Goal: Navigation & Orientation: Find specific page/section

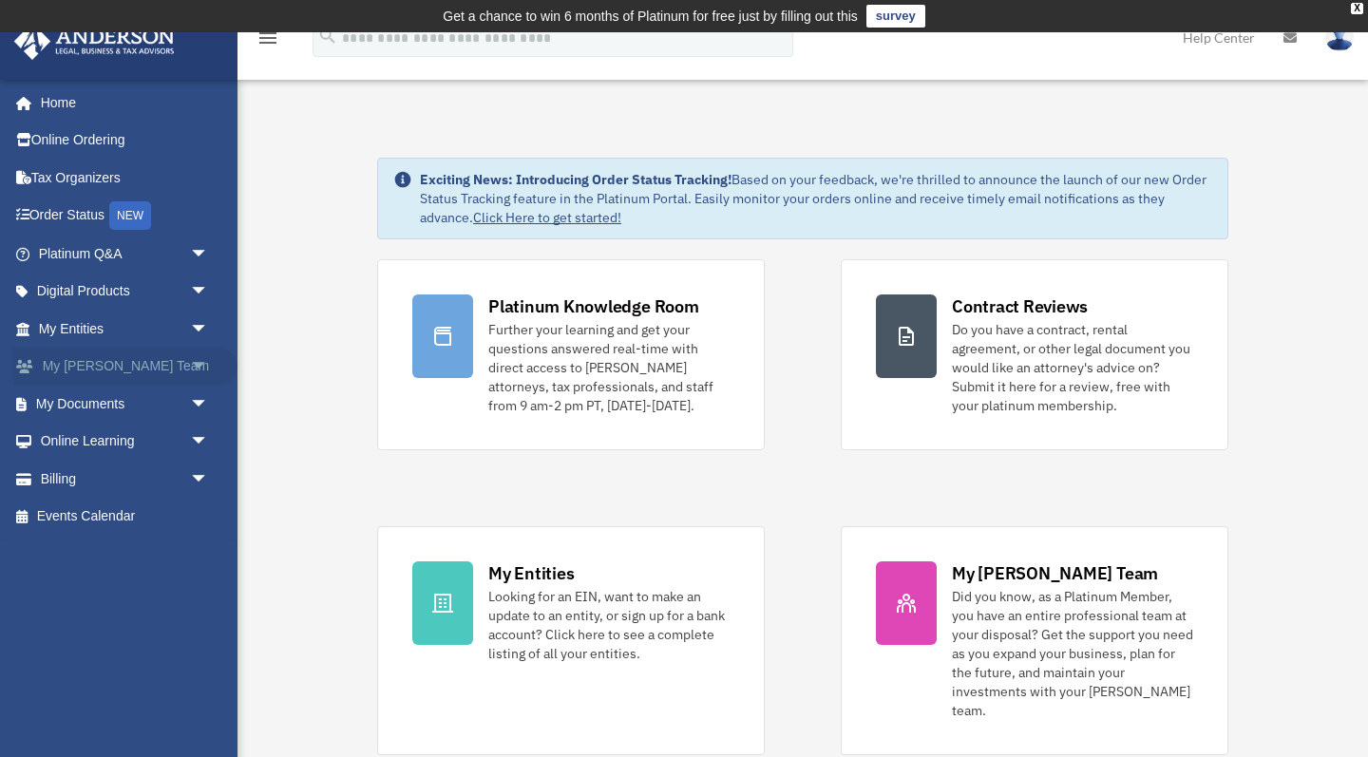
click at [148, 356] on link "My [PERSON_NAME] Team arrow_drop_down" at bounding box center [125, 367] width 224 height 38
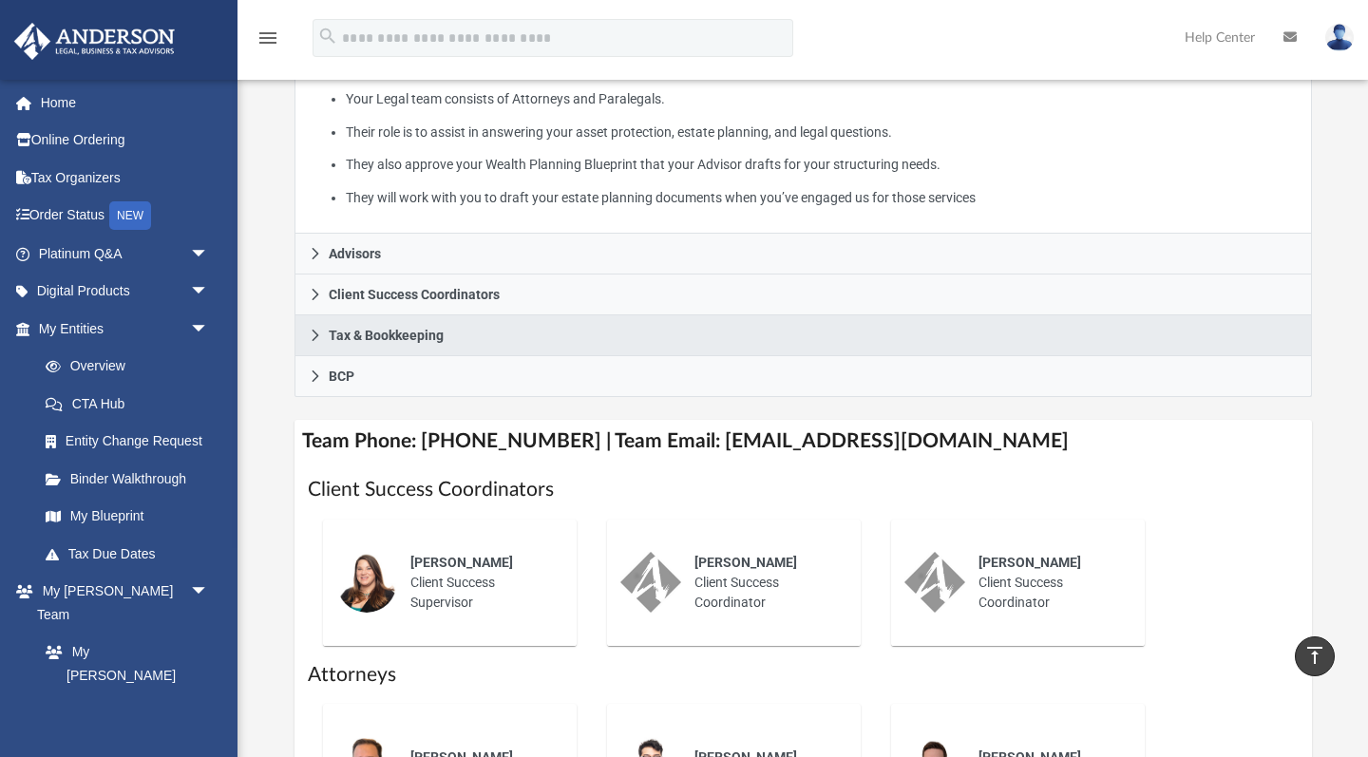
scroll to position [428, 0]
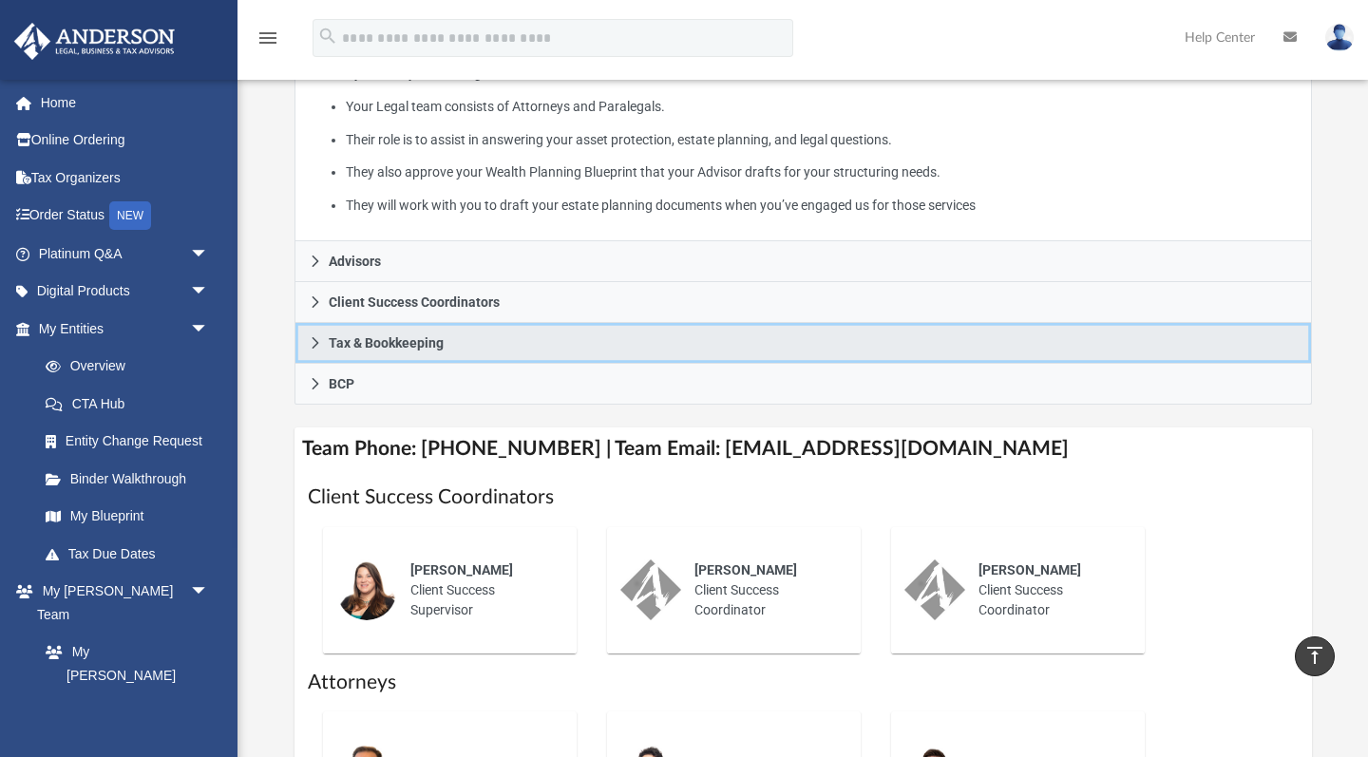
click at [316, 355] on link "Tax & Bookkeeping" at bounding box center [802, 343] width 1017 height 41
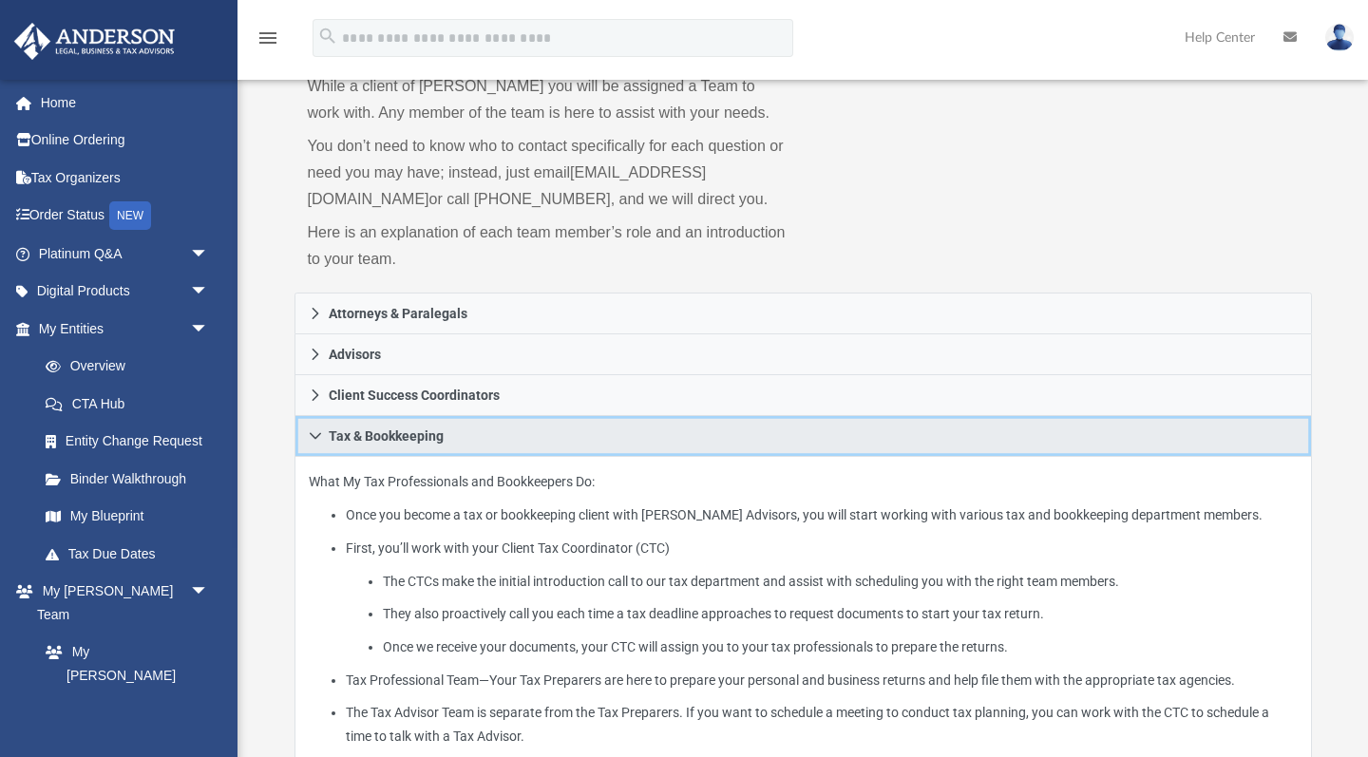
scroll to position [122, 0]
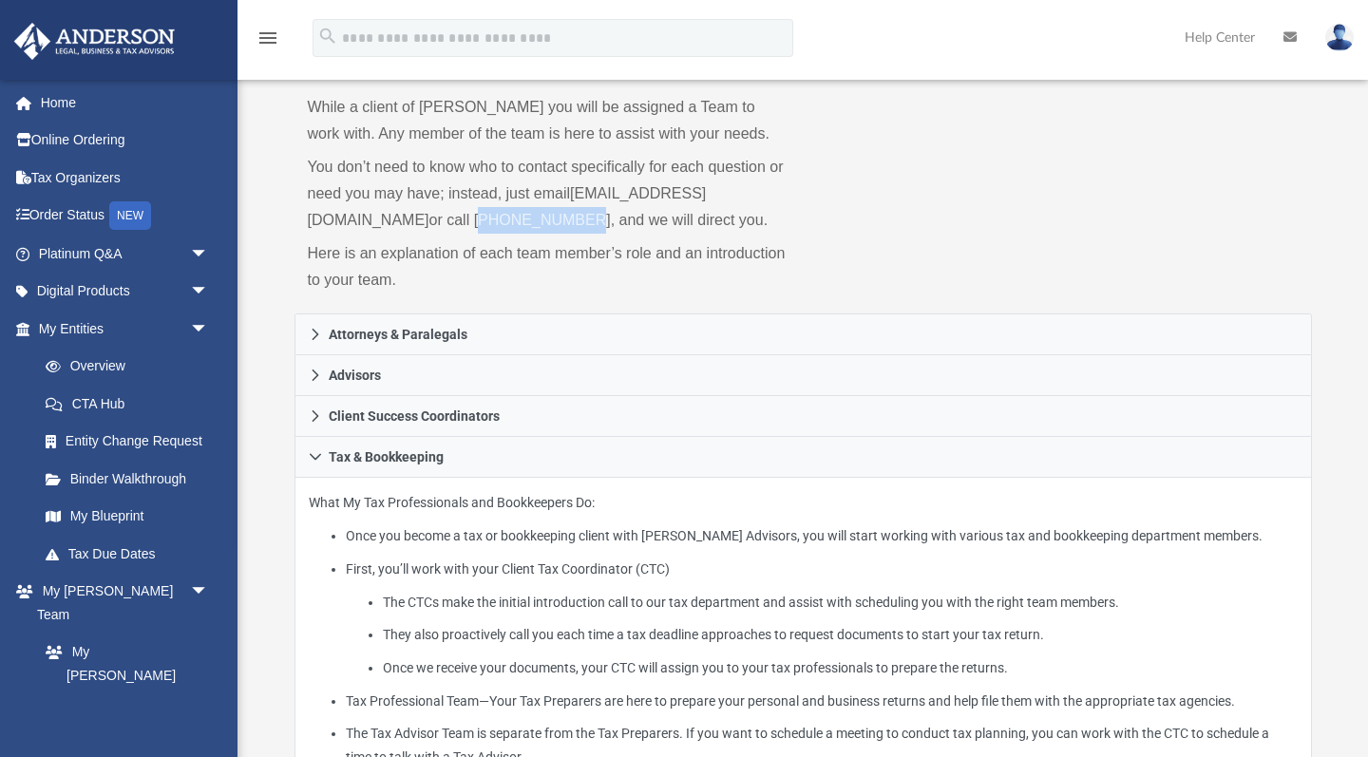
drag, startPoint x: 581, startPoint y: 217, endPoint x: 670, endPoint y: 213, distance: 88.4
click at [670, 213] on p "You don’t need to know who to contact specifically for each question or need yo…" at bounding box center [549, 194] width 482 height 80
click at [579, 210] on p "You don’t need to know who to contact specifically for each question or need yo…" at bounding box center [549, 194] width 482 height 80
drag, startPoint x: 579, startPoint y: 214, endPoint x: 670, endPoint y: 215, distance: 90.2
click at [670, 215] on p "You don’t need to know who to contact specifically for each question or need yo…" at bounding box center [549, 194] width 482 height 80
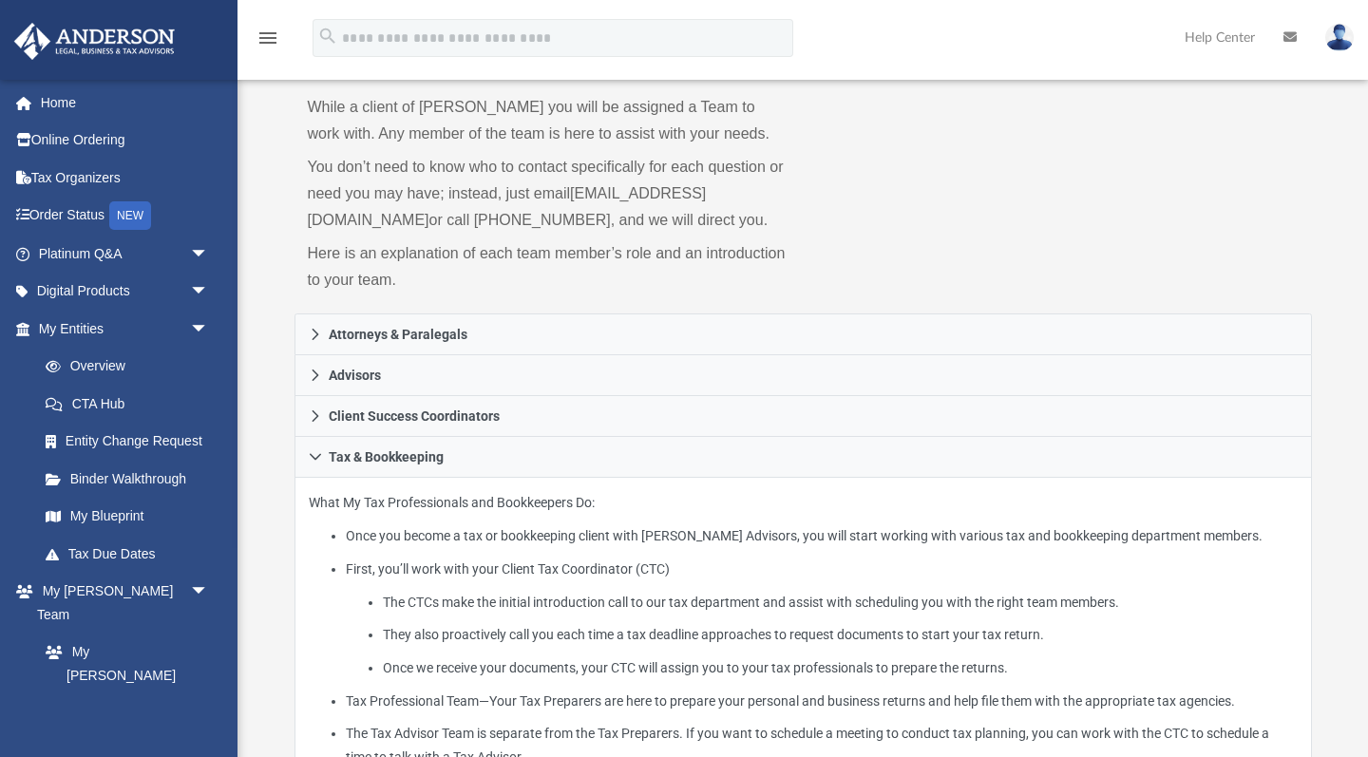
click at [643, 293] on p "Here is an explanation of each team member’s role and an introduction to your t…" at bounding box center [549, 266] width 482 height 53
drag, startPoint x: 672, startPoint y: 217, endPoint x: 579, endPoint y: 209, distance: 92.4
click at [579, 209] on p "You don’t need to know who to contact specifically for each question or need yo…" at bounding box center [549, 194] width 482 height 80
drag, startPoint x: 577, startPoint y: 220, endPoint x: 671, endPoint y: 225, distance: 93.2
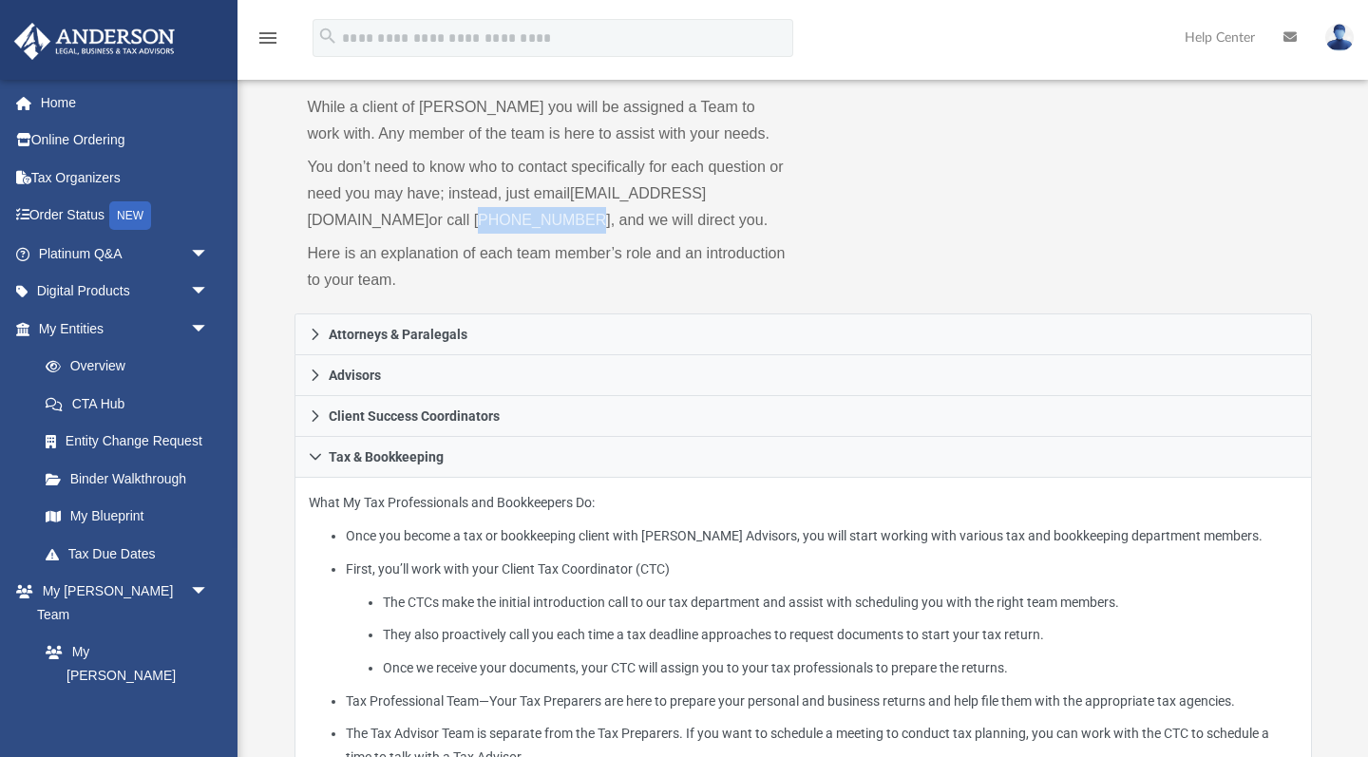
click at [671, 225] on p "You don’t need to know who to contact specifically for each question or need yo…" at bounding box center [549, 194] width 482 height 80
click at [579, 293] on p "Here is an explanation of each team member’s role and an introduction to your t…" at bounding box center [549, 266] width 482 height 53
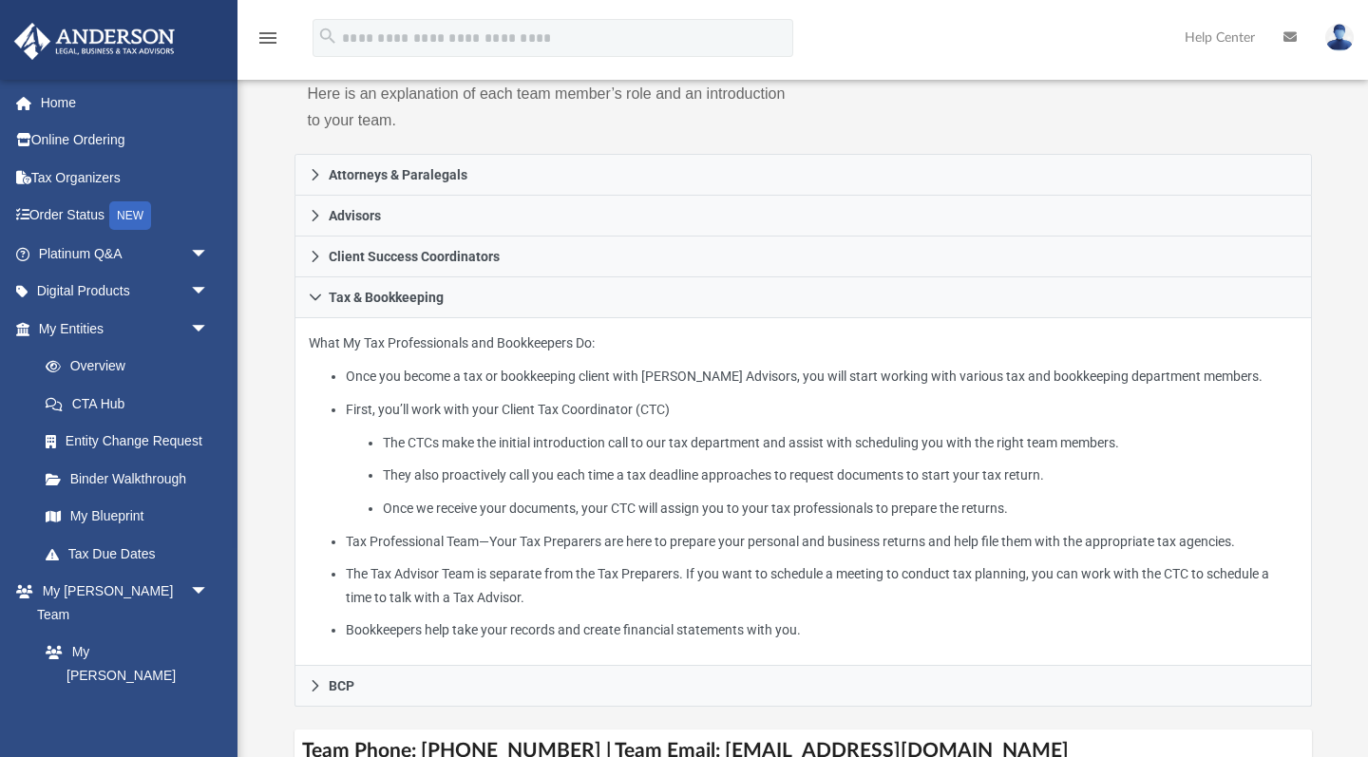
scroll to position [275, 0]
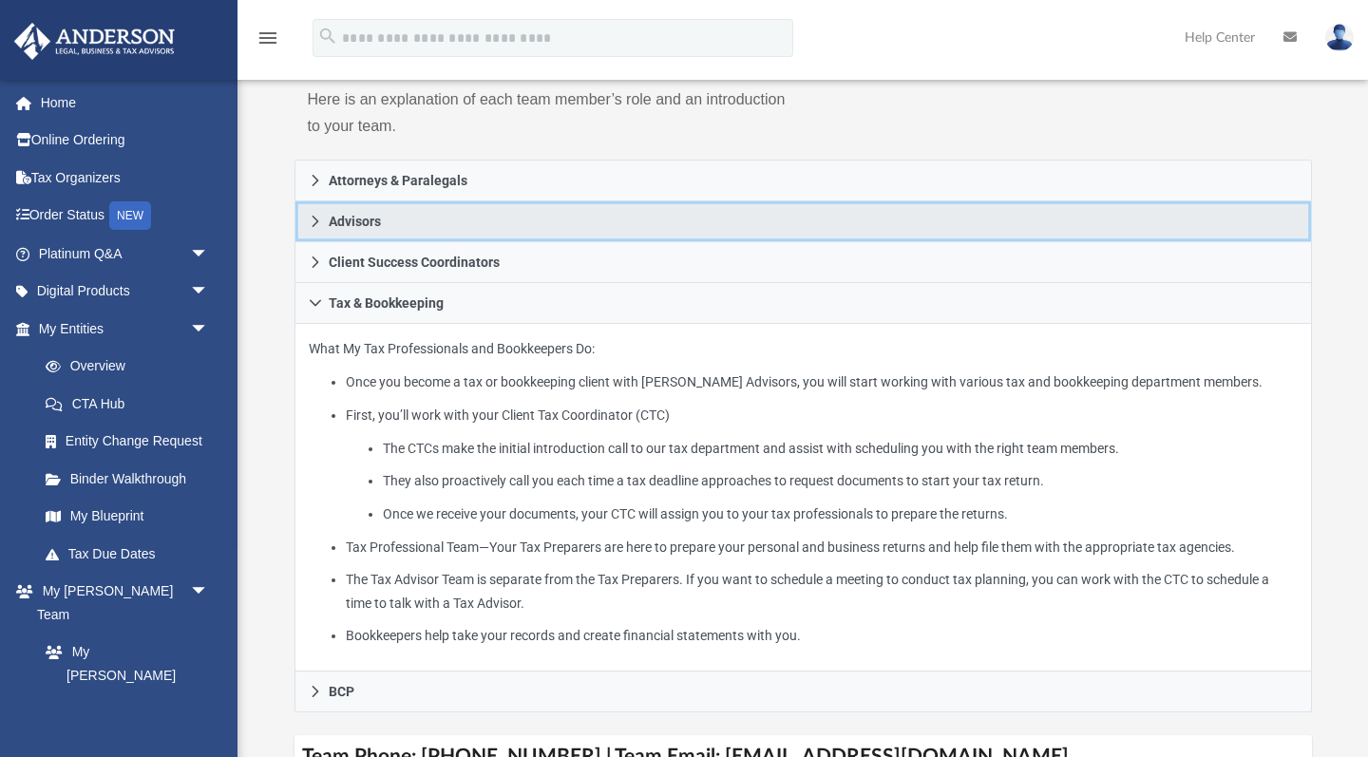
click at [309, 228] on icon at bounding box center [315, 221] width 13 height 13
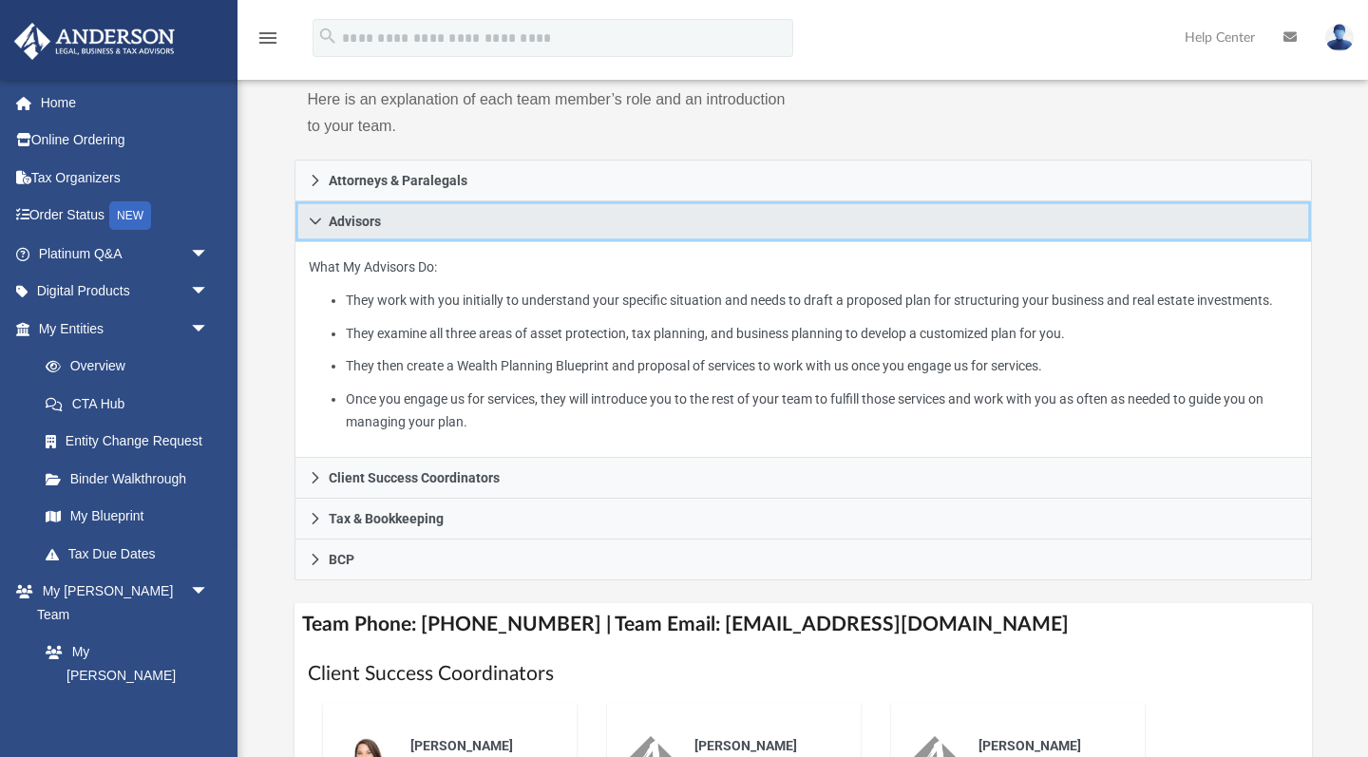
click at [309, 228] on icon at bounding box center [315, 221] width 13 height 13
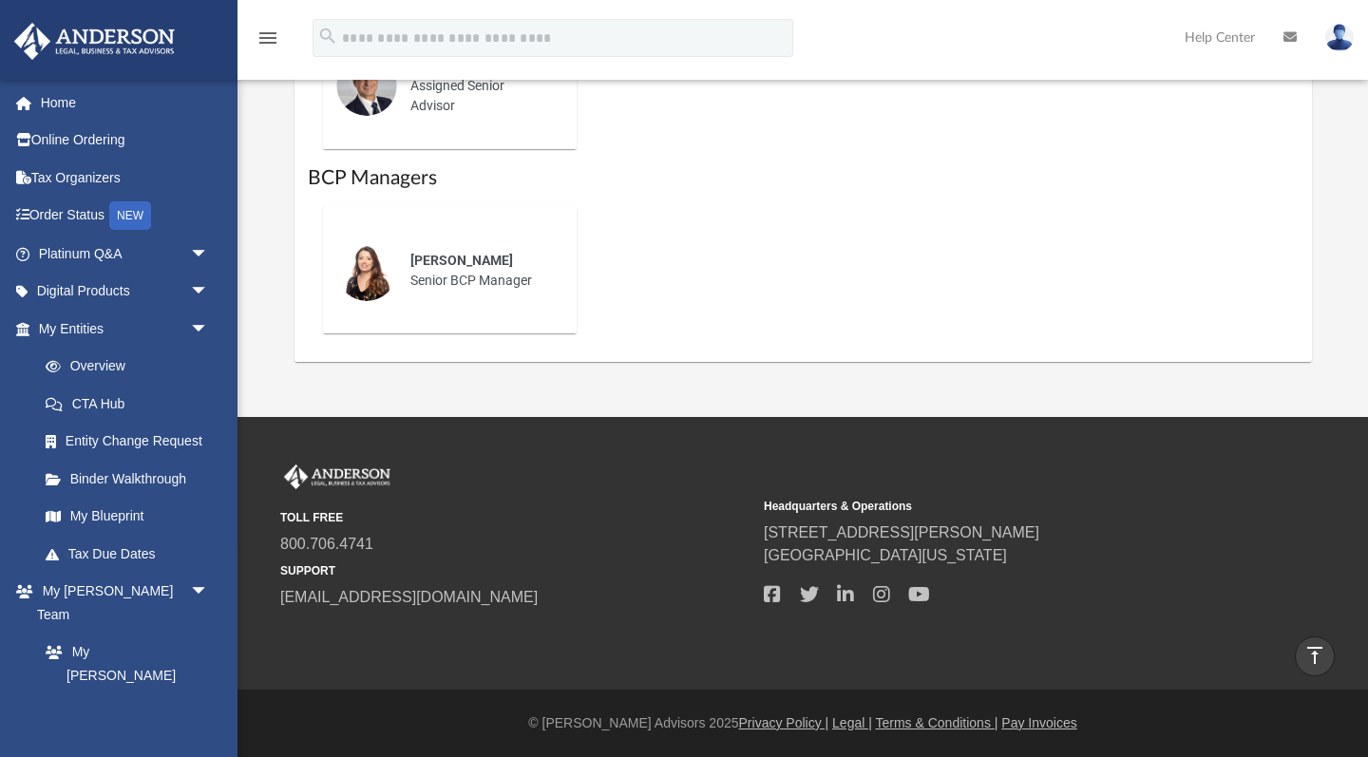
scroll to position [1130, 0]
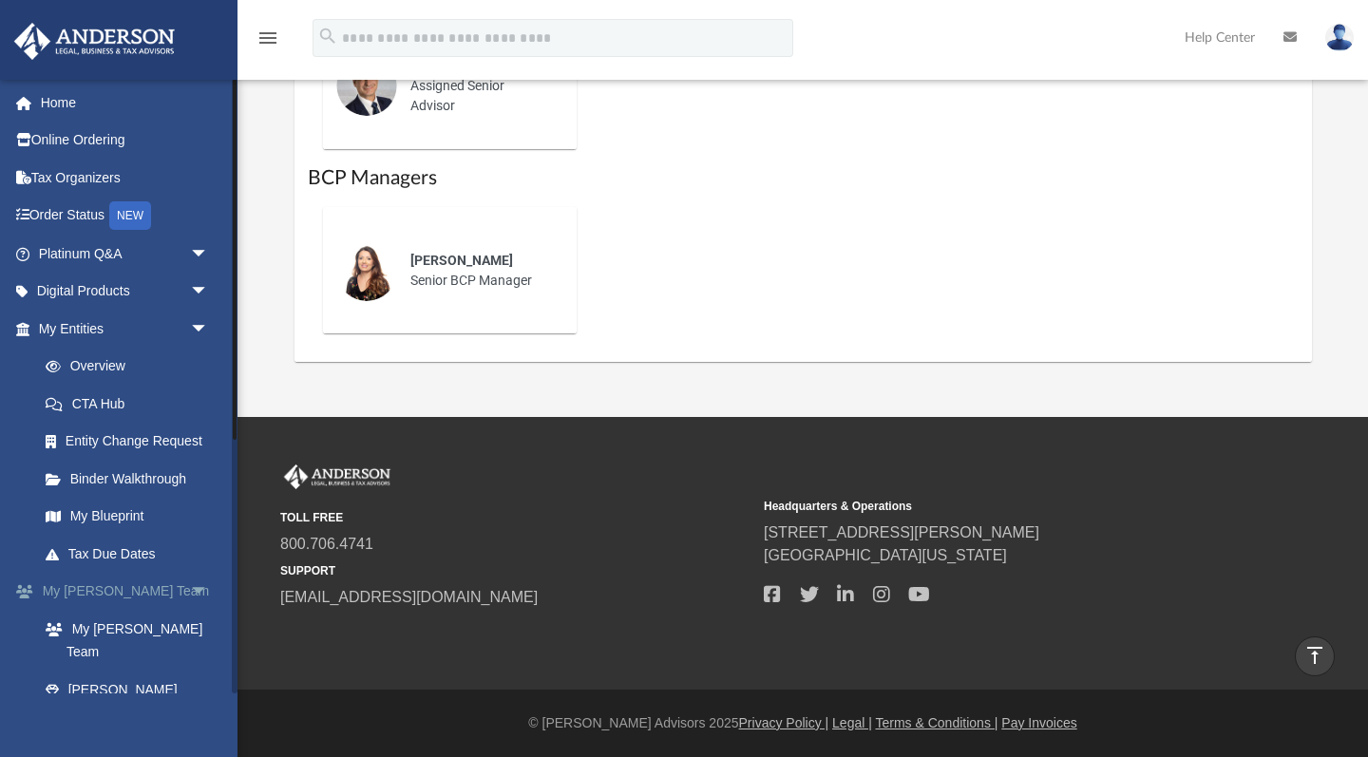
click at [191, 596] on span "arrow_drop_down" at bounding box center [209, 592] width 38 height 39
click at [104, 509] on link "My Blueprint" at bounding box center [132, 517] width 211 height 38
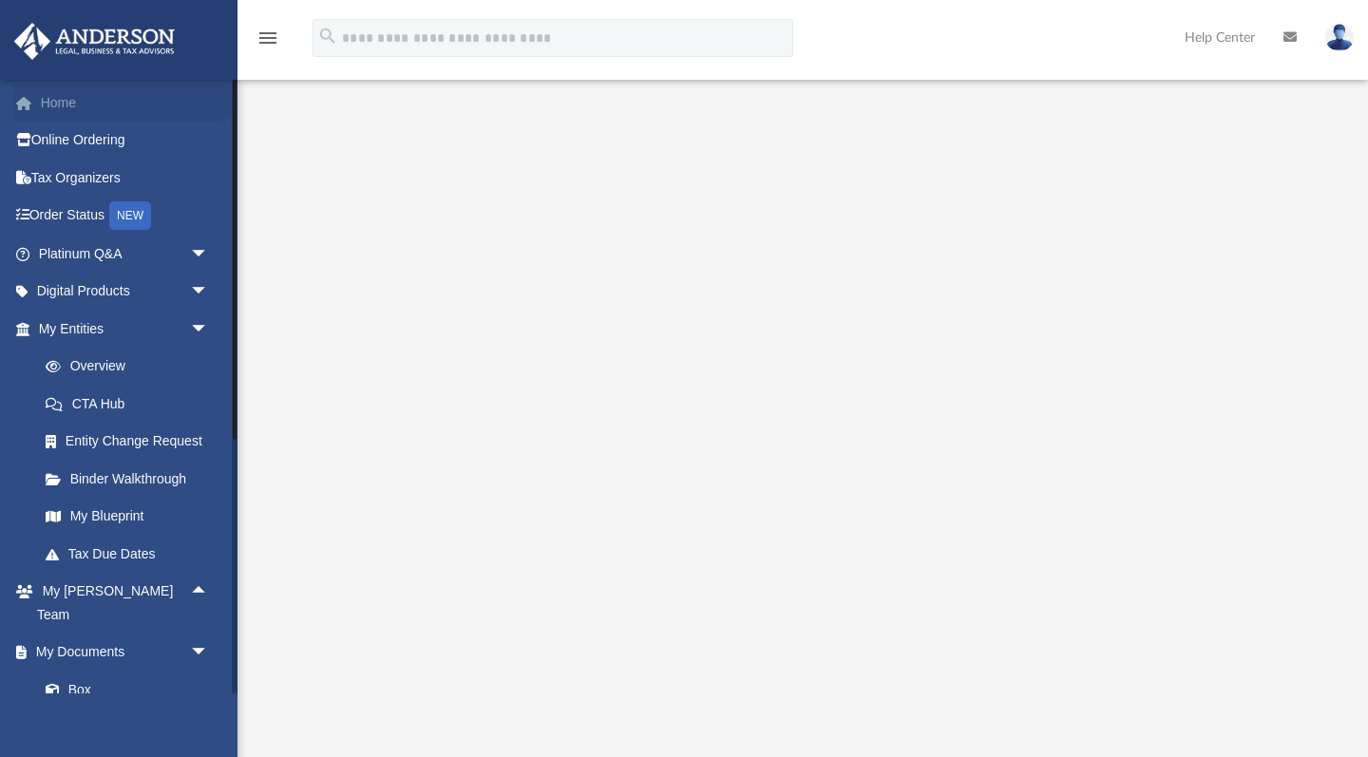
click at [67, 108] on link "Home" at bounding box center [125, 103] width 224 height 38
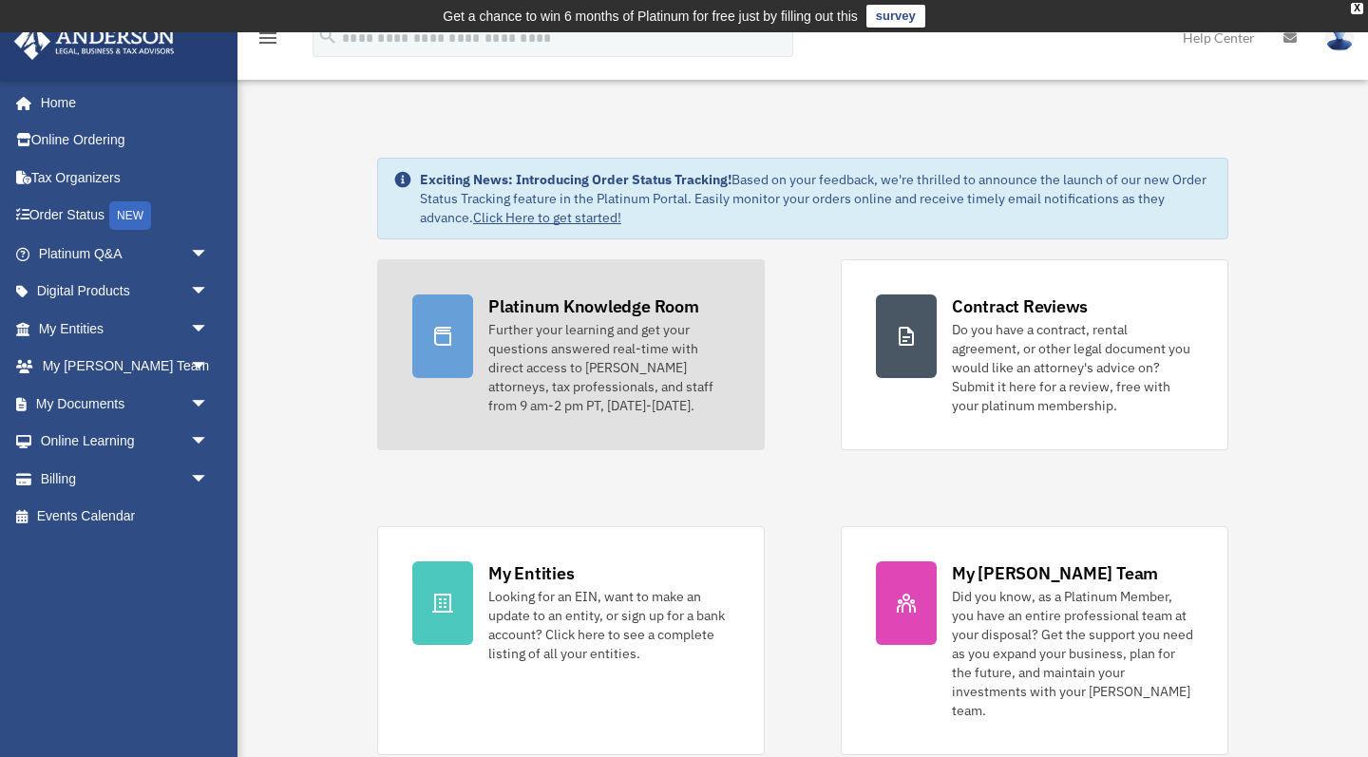
click at [561, 389] on div "Further your learning and get your questions answered real-time with direct acc…" at bounding box center [608, 367] width 241 height 95
